Goal: Navigation & Orientation: Understand site structure

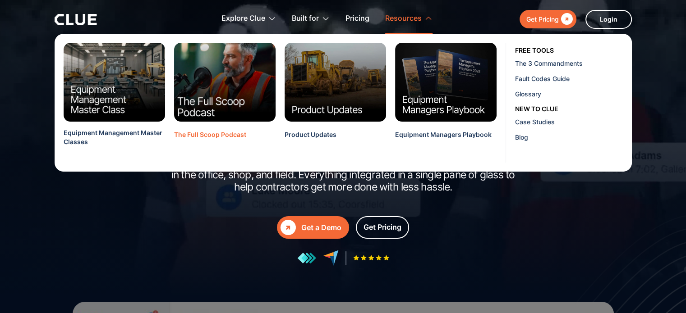
click at [209, 101] on img at bounding box center [225, 82] width 112 height 87
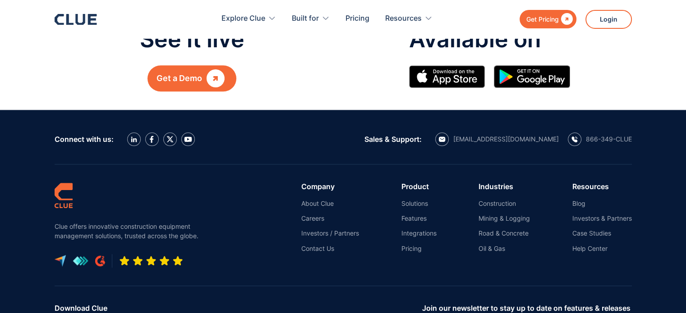
scroll to position [1007, 0]
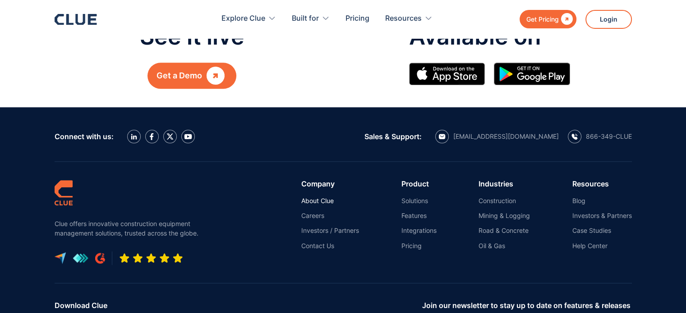
click at [316, 197] on link "About Clue" at bounding box center [330, 201] width 58 height 8
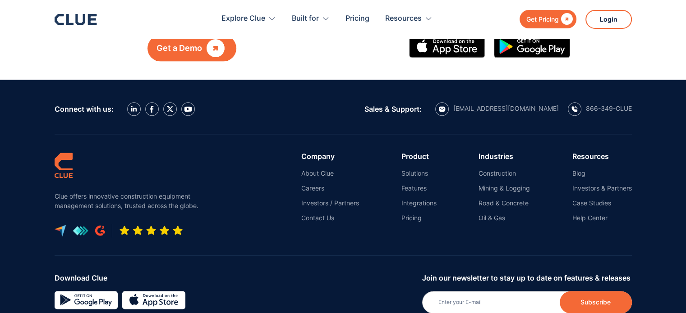
scroll to position [1086, 0]
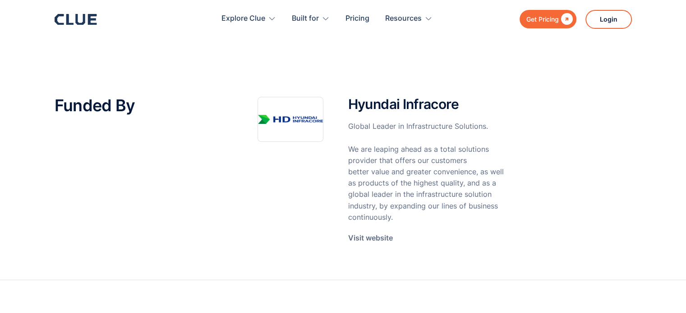
scroll to position [136, 0]
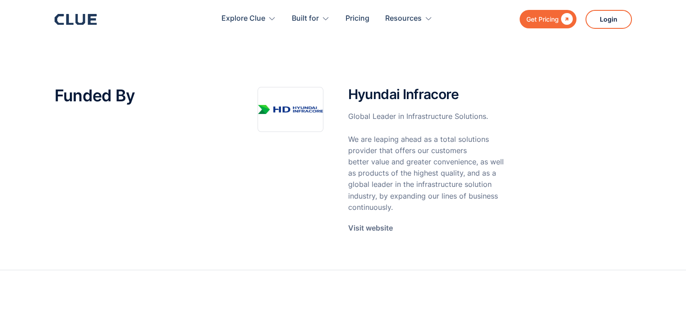
drag, startPoint x: 298, startPoint y: 111, endPoint x: 274, endPoint y: 222, distance: 112.9
drag, startPoint x: 274, startPoint y: 222, endPoint x: 372, endPoint y: 230, distance: 98.2
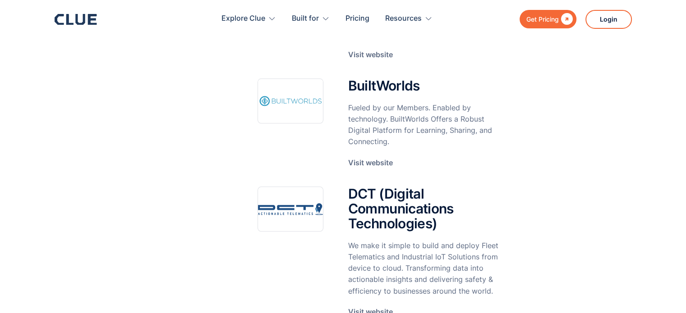
scroll to position [955, 0]
